Goal: Transaction & Acquisition: Purchase product/service

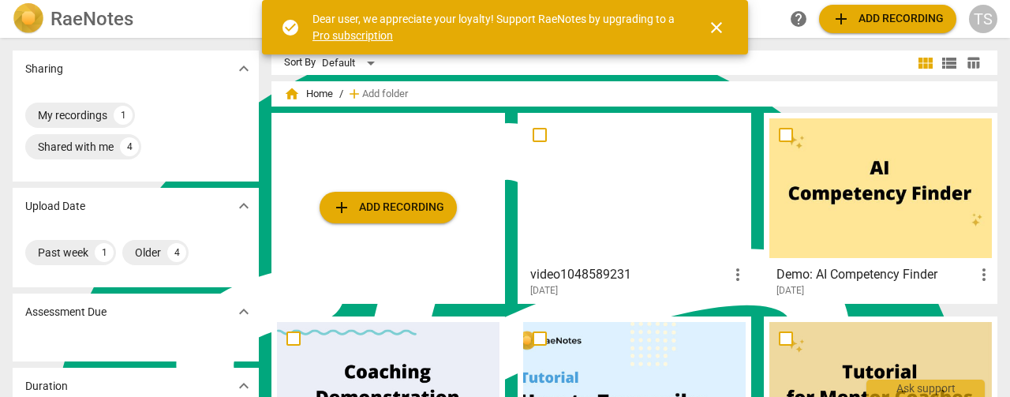
scroll to position [6337, 0]
click at [404, 204] on span "add Add recording" at bounding box center [388, 207] width 112 height 19
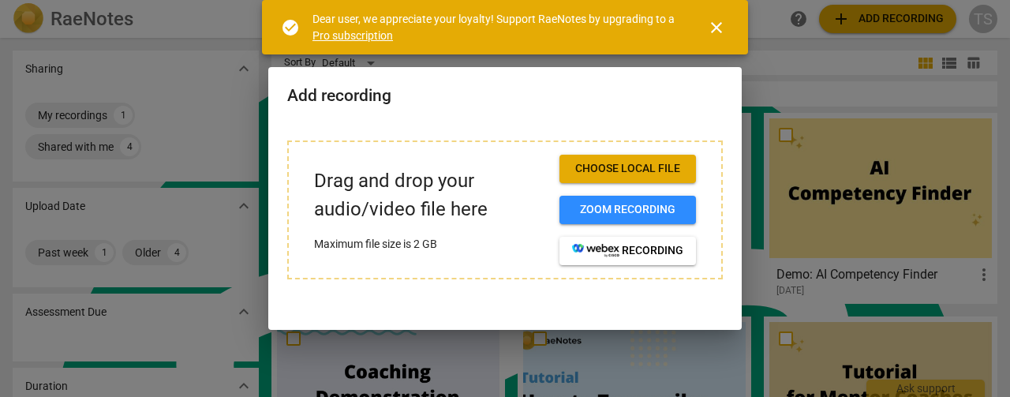
click at [637, 174] on span "Choose local file" at bounding box center [627, 169] width 111 height 16
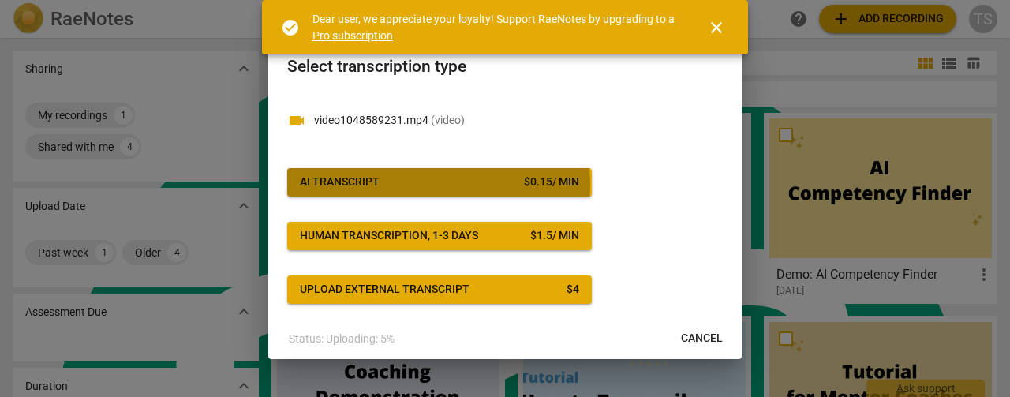
click at [420, 184] on span "AI Transcript $ 0.15 / min" at bounding box center [439, 182] width 279 height 16
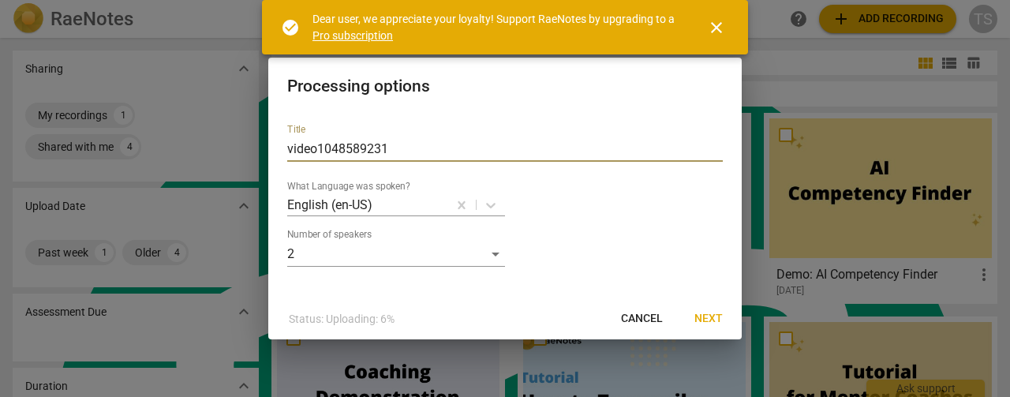
click at [413, 154] on input "video1048589231" at bounding box center [504, 148] width 435 height 25
drag, startPoint x: 414, startPoint y: 153, endPoint x: 262, endPoint y: 152, distance: 152.3
click at [262, 156] on div "Processing options Title video1048589231 What Language was spoken? English (en-…" at bounding box center [505, 198] width 1010 height 397
type input "[PERSON_NAME] and [PERSON_NAME] ([DATE])"
click at [708, 317] on span "Next" at bounding box center [708, 319] width 28 height 16
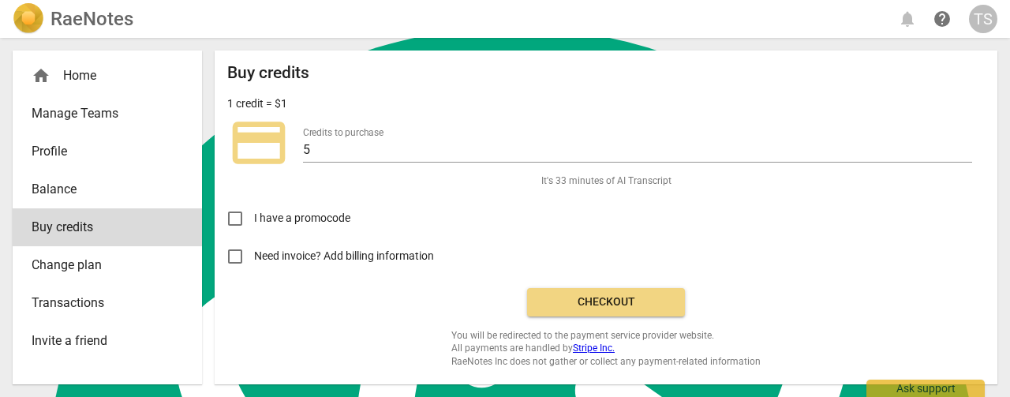
click at [235, 260] on input "Need invoice? Add billing information" at bounding box center [235, 256] width 38 height 38
checkbox input "true"
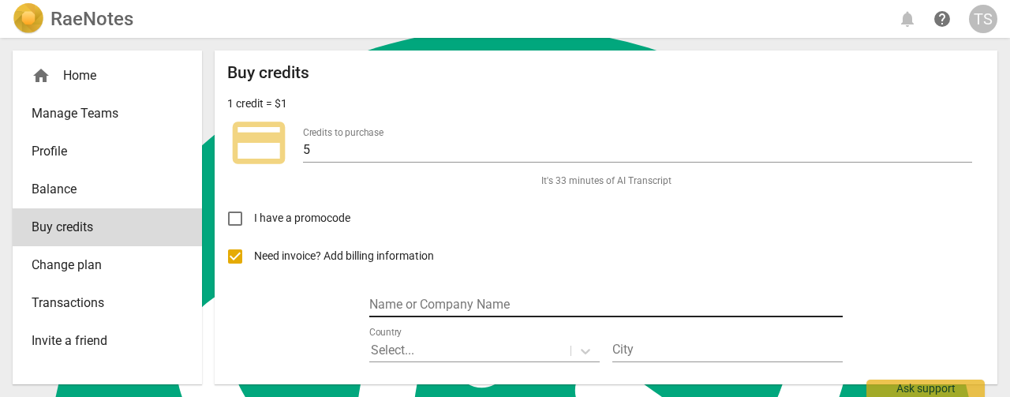
click at [403, 300] on input "text" at bounding box center [605, 305] width 473 height 23
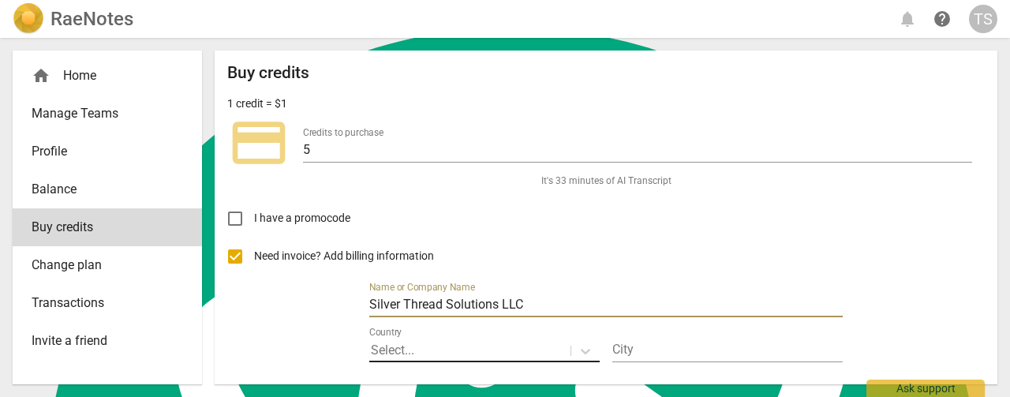
type input "Silver Thread Solutions LLC"
click at [447, 346] on div at bounding box center [470, 351] width 198 height 18
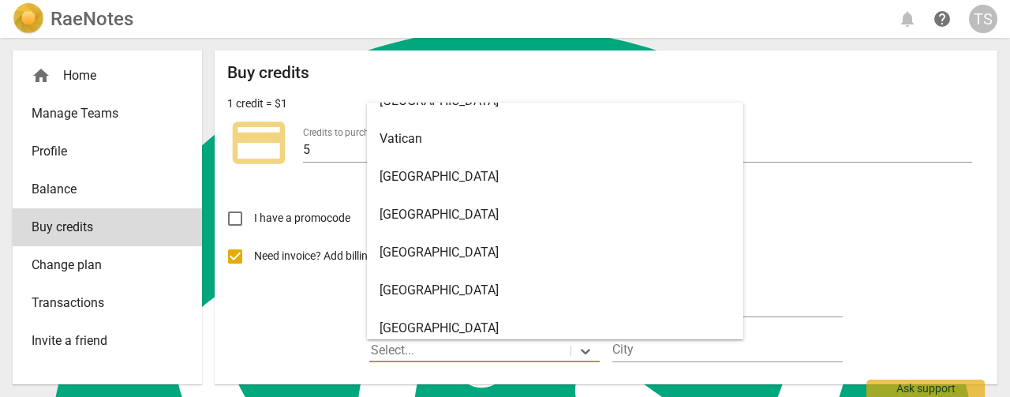
scroll to position [8890, 0]
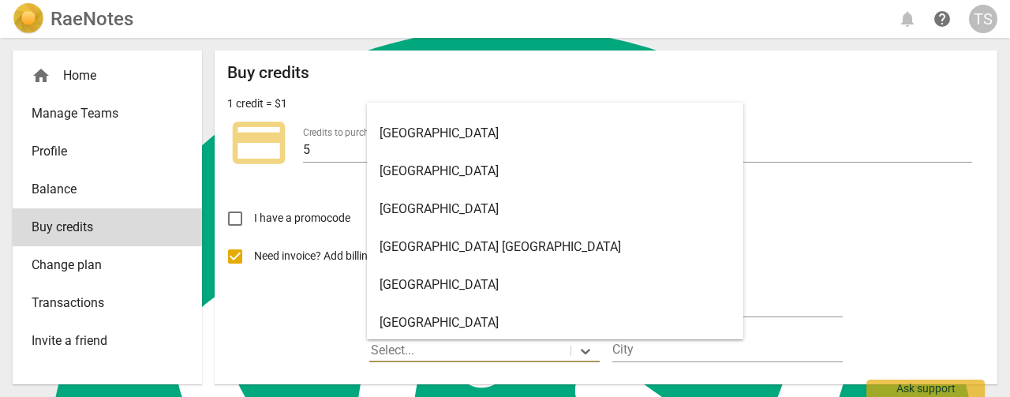
click at [524, 206] on div "United States" at bounding box center [555, 209] width 376 height 38
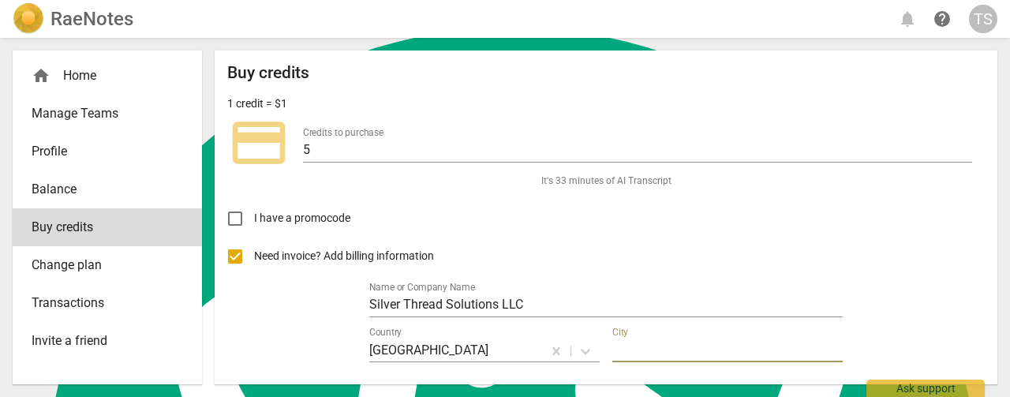
click at [646, 353] on input "text" at bounding box center [727, 350] width 230 height 23
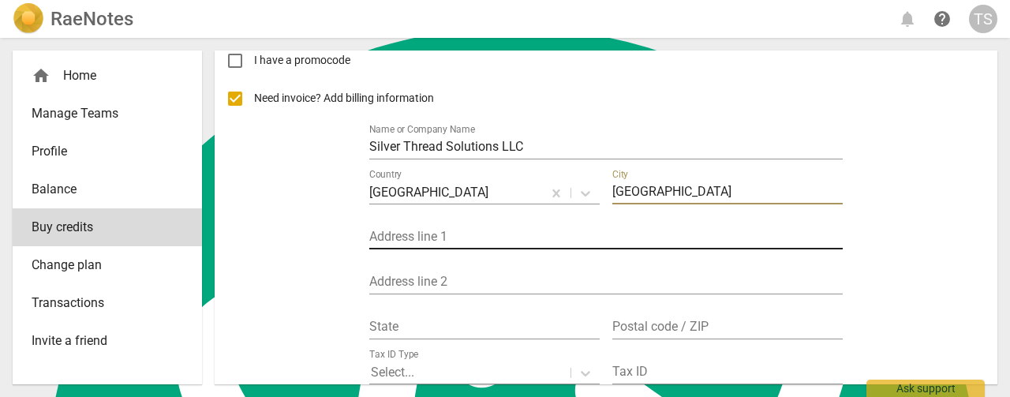
type input "Smyrna"
click at [445, 234] on input "text" at bounding box center [605, 237] width 473 height 23
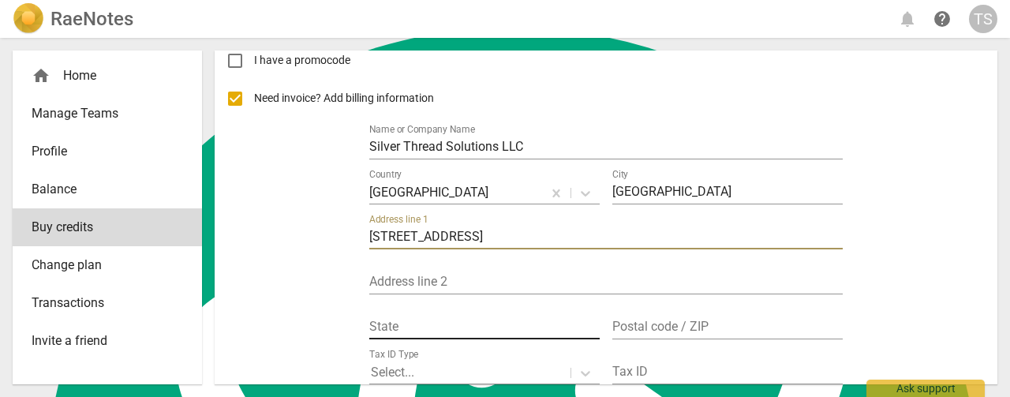
type input "7399 Rocky Fork Road"
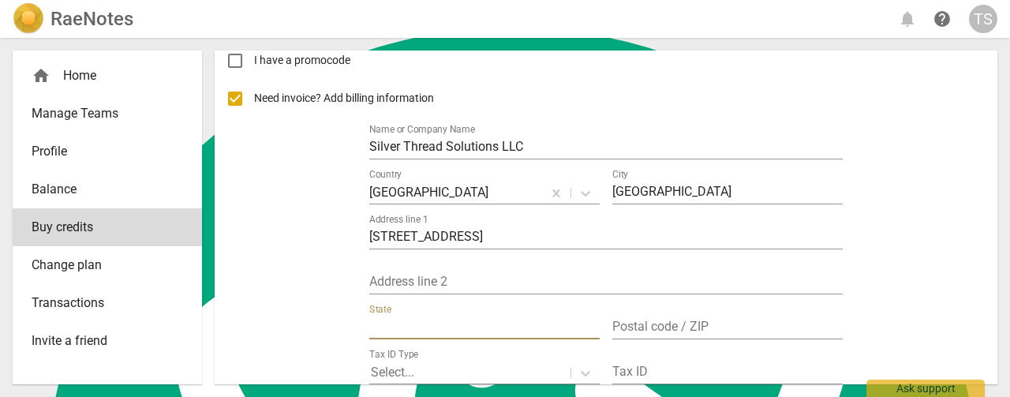
click at [448, 332] on input "text" at bounding box center [484, 327] width 230 height 23
type input "Tennessee"
click at [673, 333] on input "text" at bounding box center [727, 327] width 230 height 23
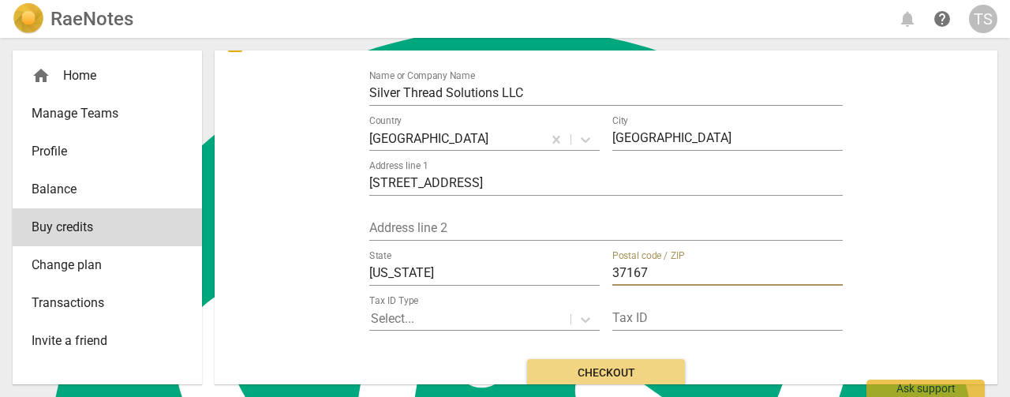
scroll to position [278, 0]
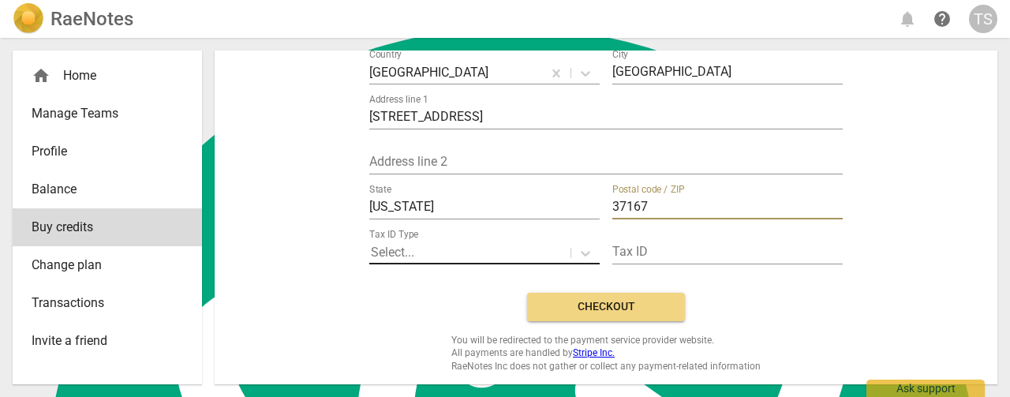
type input "37167"
click at [454, 258] on div at bounding box center [470, 253] width 198 height 18
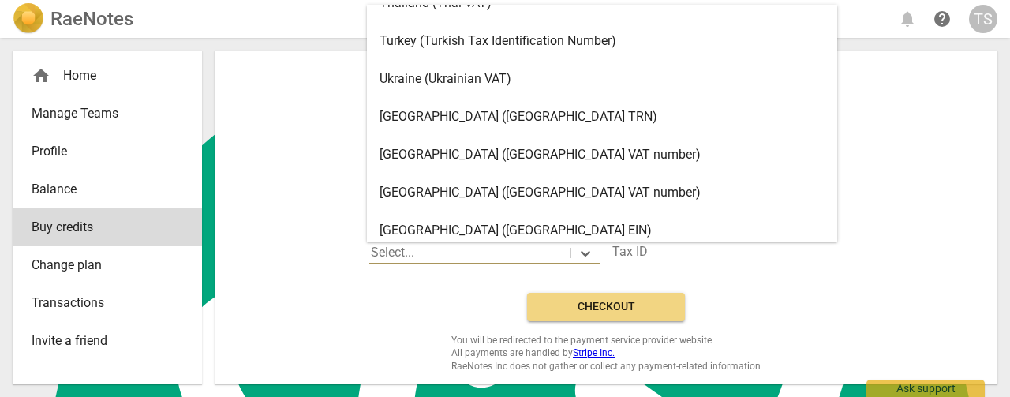
scroll to position [3145, 0]
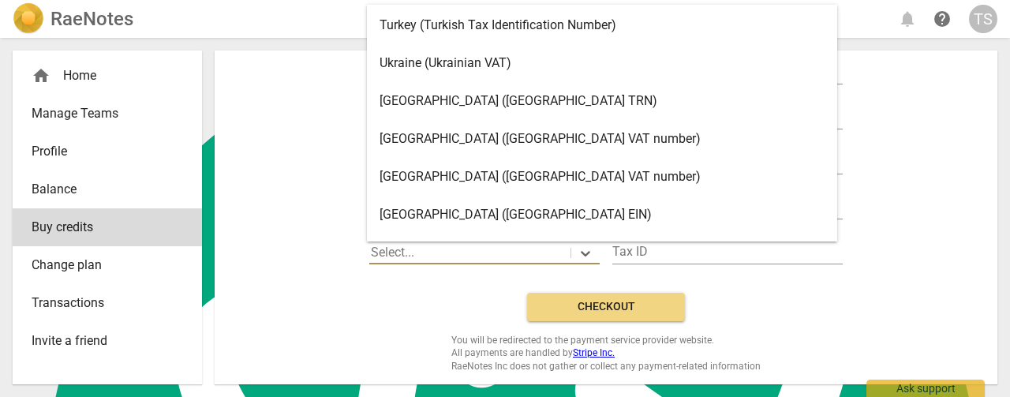
click at [655, 219] on div "United States (United States EIN)" at bounding box center [602, 215] width 470 height 38
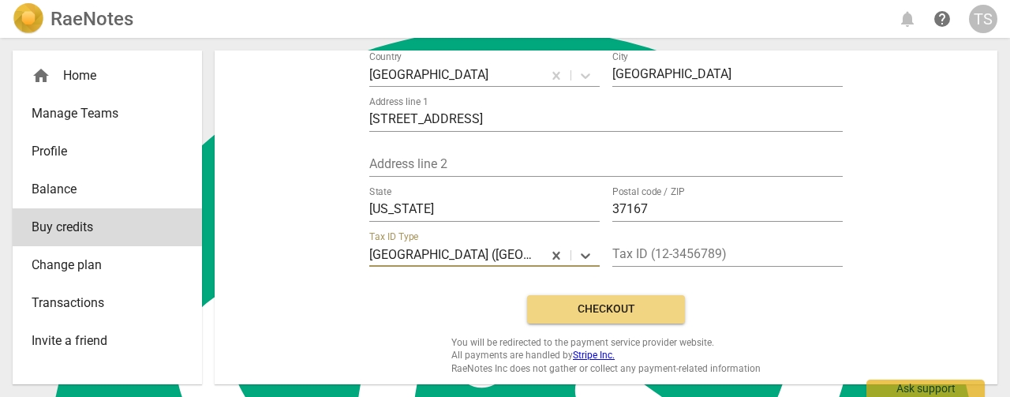
scroll to position [278, 0]
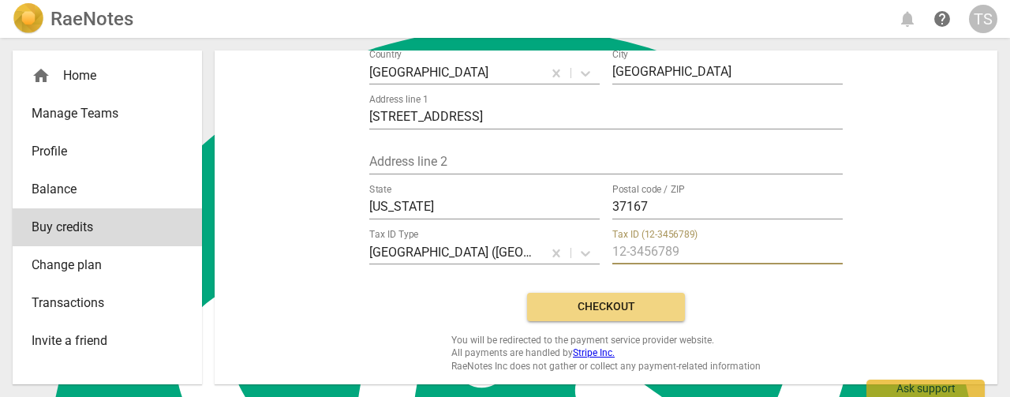
click at [645, 249] on input "text" at bounding box center [727, 252] width 230 height 23
click at [895, 198] on div "Need invoice? Add billing information Name or Company Name Silver Thread Soluti…" at bounding box center [605, 120] width 757 height 320
click at [713, 253] on input "text" at bounding box center [727, 252] width 230 height 23
type input "332218425"
click at [625, 299] on span "Checkout" at bounding box center [606, 307] width 133 height 16
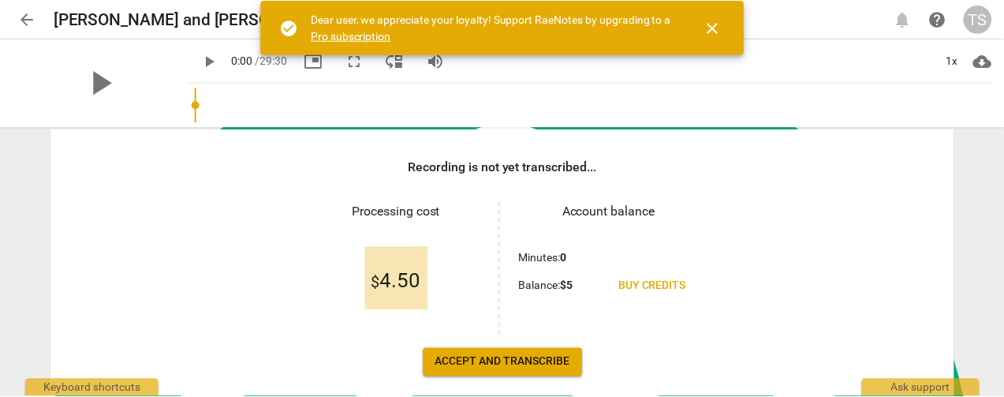
scroll to position [237, 0]
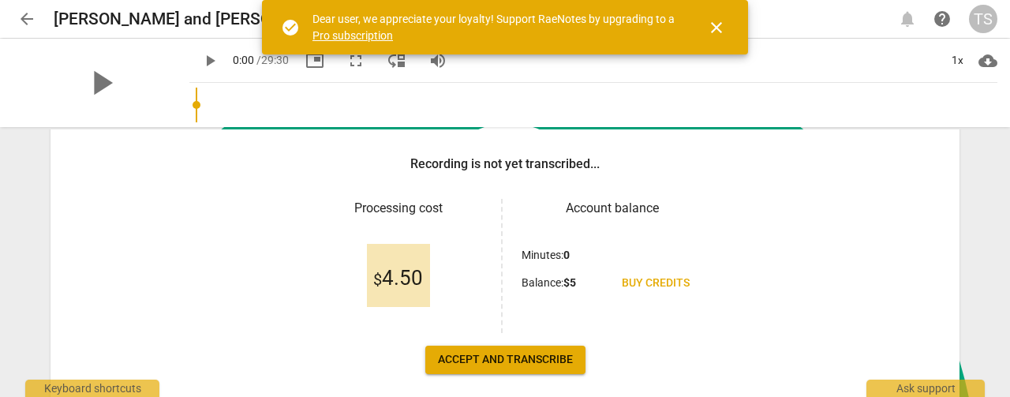
click at [464, 352] on span "Accept and transcribe" at bounding box center [505, 360] width 135 height 16
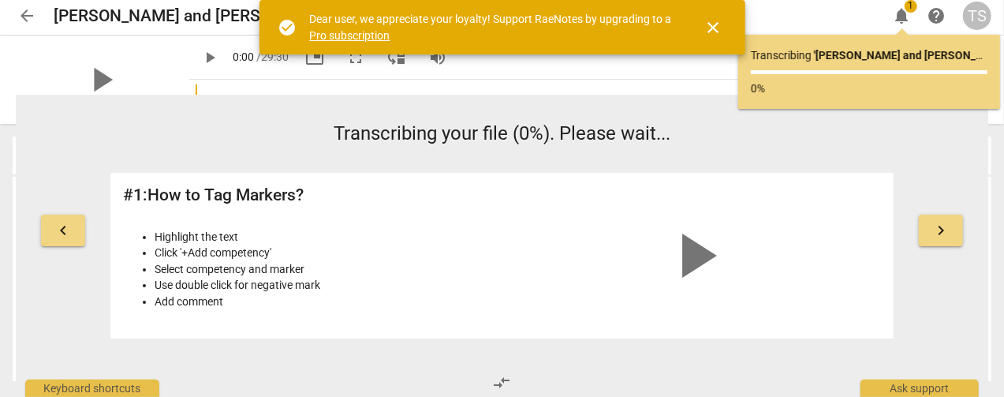
scroll to position [0, 0]
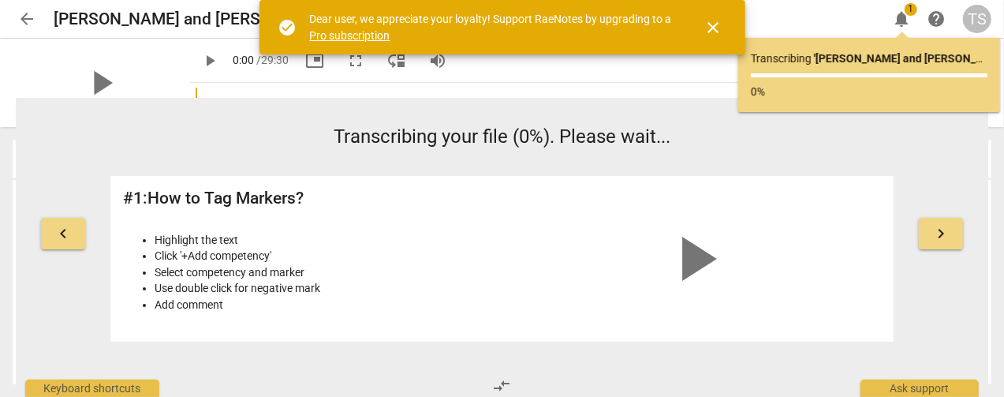
click at [707, 17] on button "close" at bounding box center [714, 28] width 38 height 38
